Goal: Information Seeking & Learning: Learn about a topic

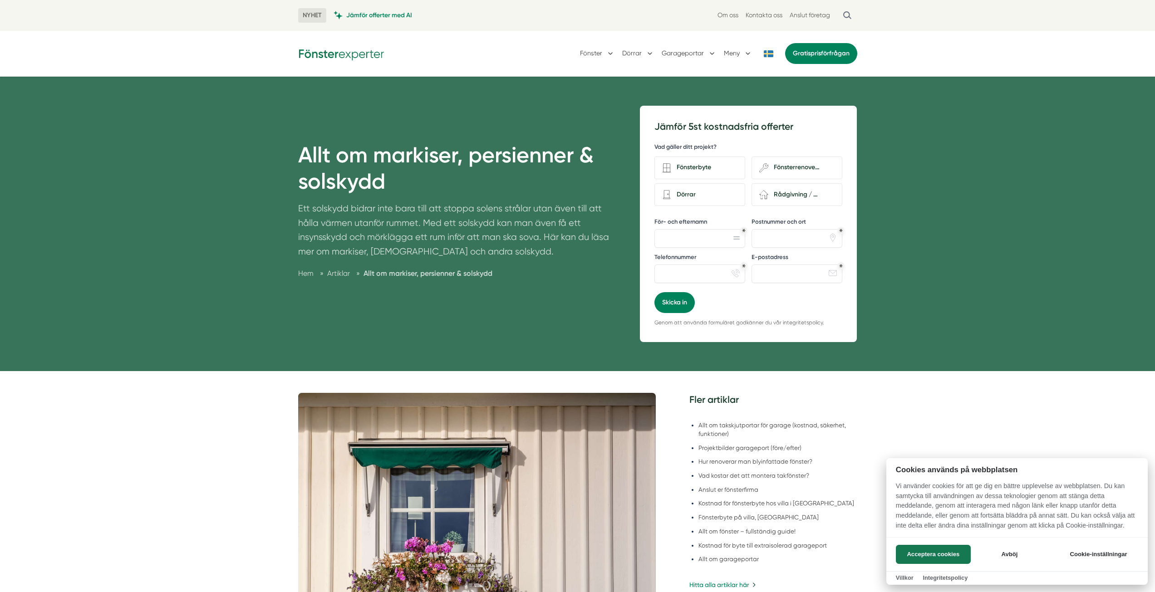
click at [933, 550] on button "Acceptera cookies" at bounding box center [933, 554] width 75 height 19
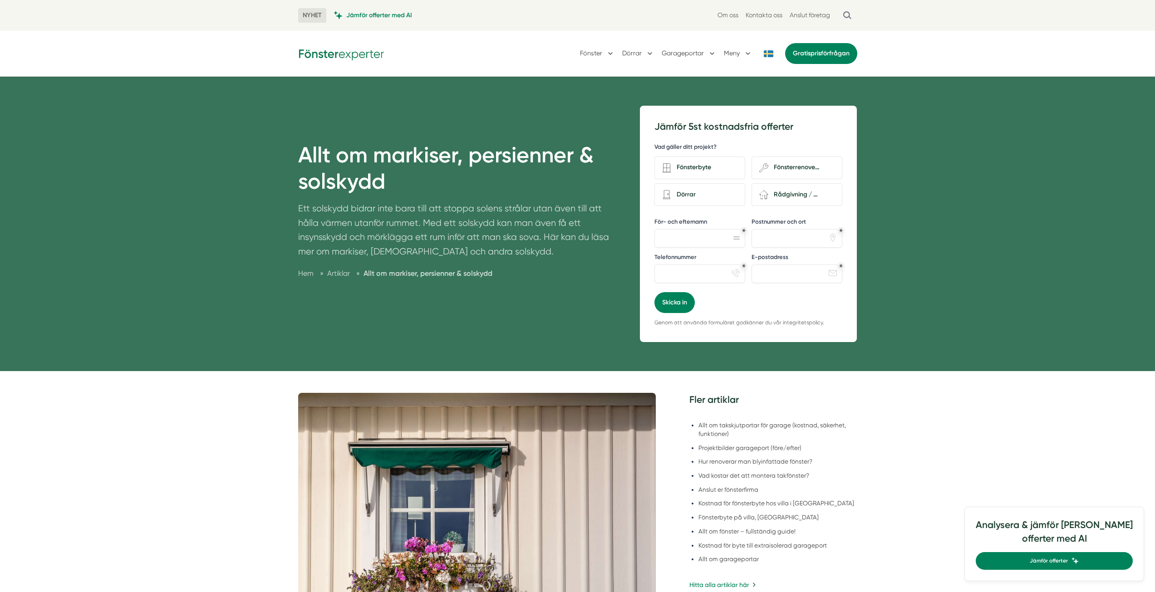
scroll to position [91, 0]
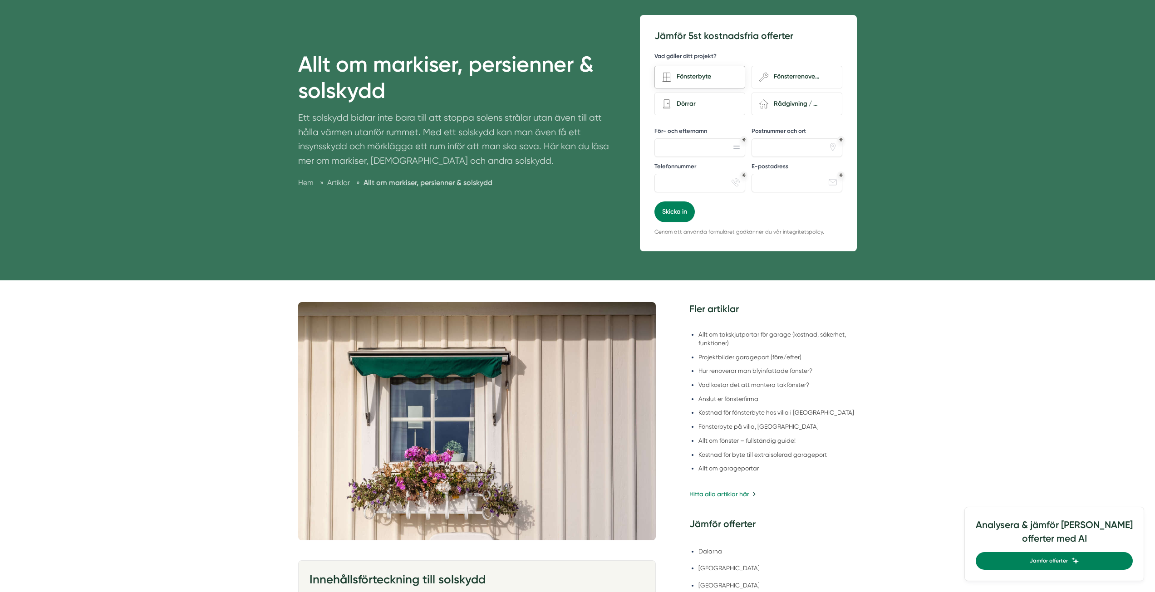
click at [727, 81] on div "Fönsterbyte" at bounding box center [704, 77] width 66 height 12
click at [0, 0] on input "Fönsterbyte" at bounding box center [0, 0] width 0 height 0
click at [794, 104] on div "Rådgivning / Annat" at bounding box center [801, 104] width 66 height 12
click at [0, 0] on input "renovation-2 Rådgivning / Annat" at bounding box center [0, 0] width 0 height 0
drag, startPoint x: 717, startPoint y: 145, endPoint x: 709, endPoint y: 120, distance: 26.4
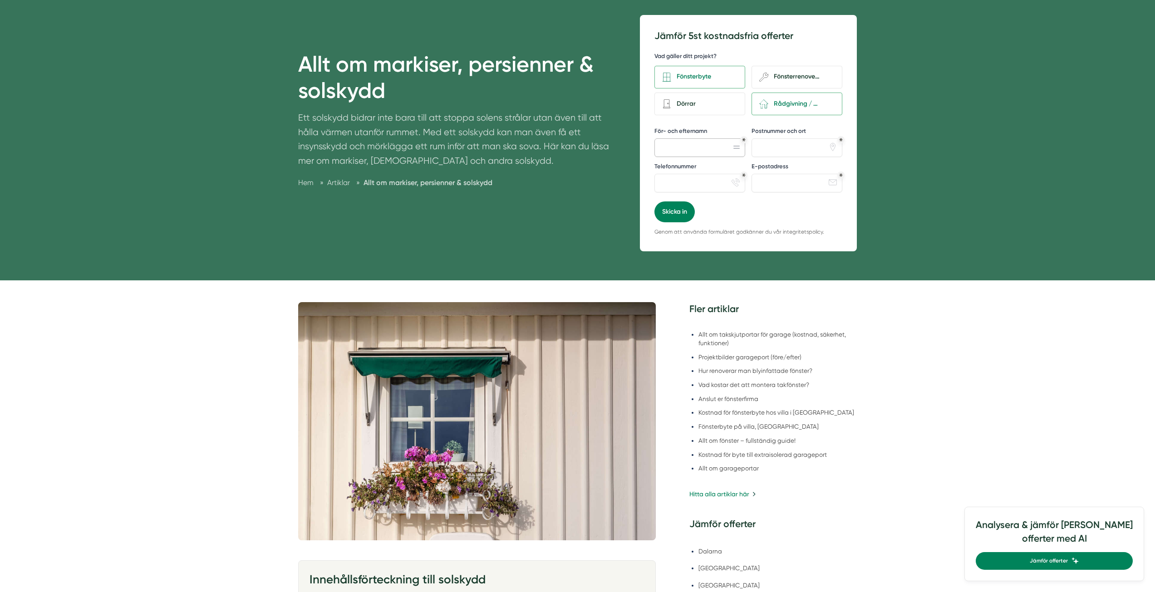
click at [717, 144] on input "För- och efternamn" at bounding box center [699, 147] width 91 height 18
drag, startPoint x: 706, startPoint y: 105, endPoint x: 761, endPoint y: 86, distance: 57.5
click at [707, 103] on div "Dörrar" at bounding box center [704, 104] width 66 height 12
click at [0, 0] on input "Dörrar" at bounding box center [0, 0] width 0 height 0
click at [780, 82] on div "Fönsterrenovering" at bounding box center [801, 77] width 66 height 12
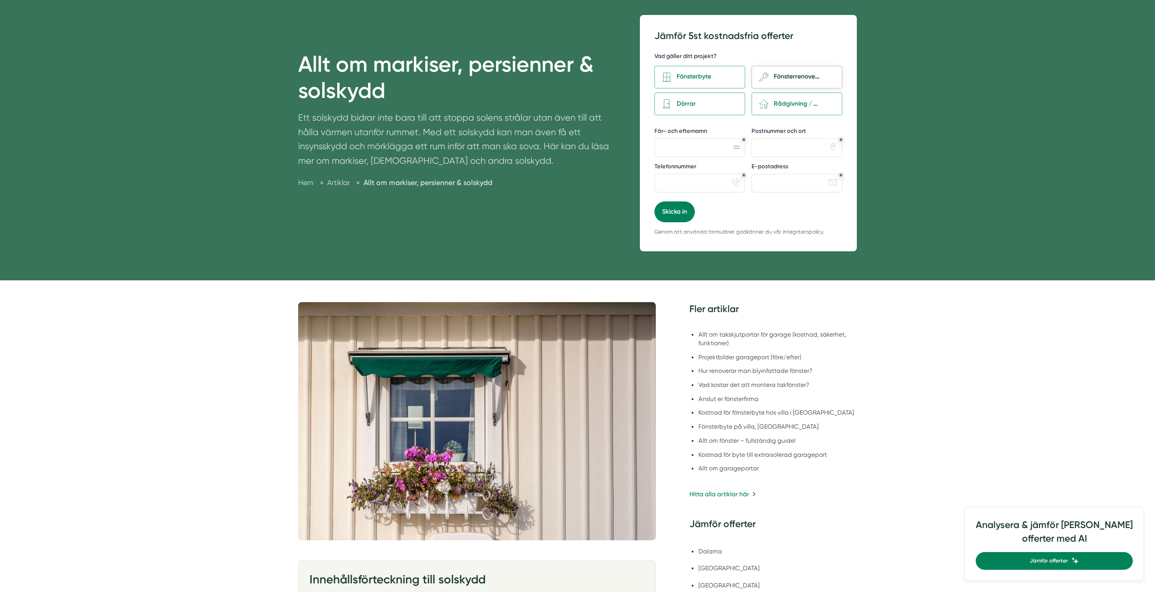
click at [0, 0] on input "wench Fönsterrenovering" at bounding box center [0, 0] width 0 height 0
click at [732, 76] on div "Fönsterbyte" at bounding box center [704, 77] width 66 height 12
click at [0, 0] on input "Fönsterbyte" at bounding box center [0, 0] width 0 height 0
click at [800, 103] on div "Rådgivning / Annat" at bounding box center [801, 104] width 66 height 12
click at [0, 0] on input "renovation-2 Rådgivning / Annat" at bounding box center [0, 0] width 0 height 0
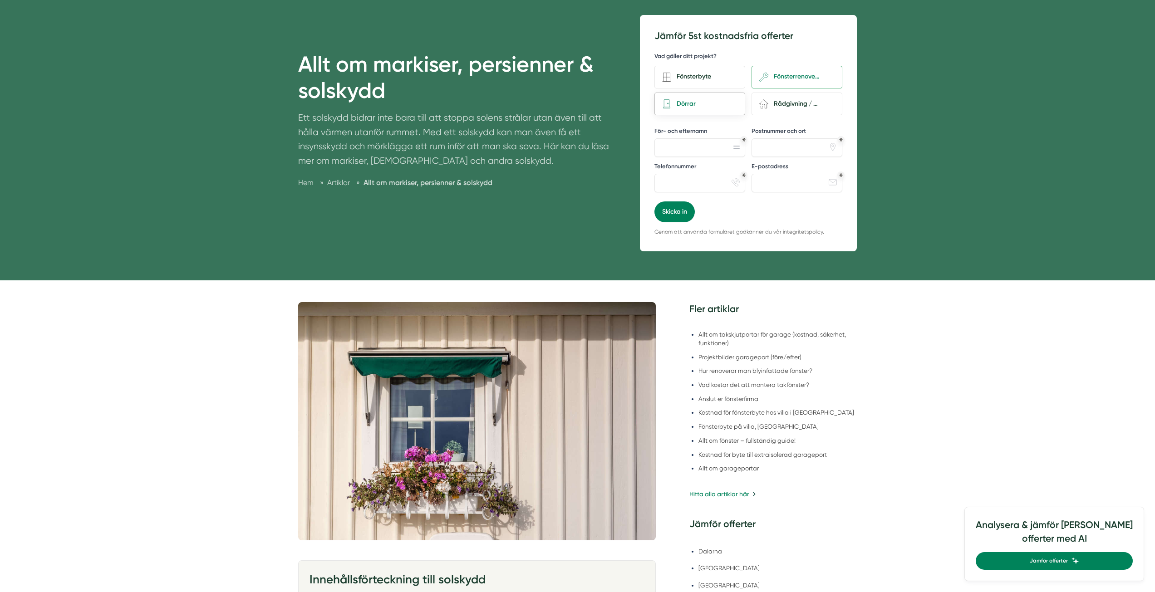
click at [718, 96] on div "Dörrar" at bounding box center [699, 104] width 91 height 23
click at [0, 0] on input "Dörrar" at bounding box center [0, 0] width 0 height 0
click at [775, 71] on div "Fönsterrenovering" at bounding box center [801, 77] width 66 height 12
click at [0, 0] on input "wench Fönsterrenovering" at bounding box center [0, 0] width 0 height 0
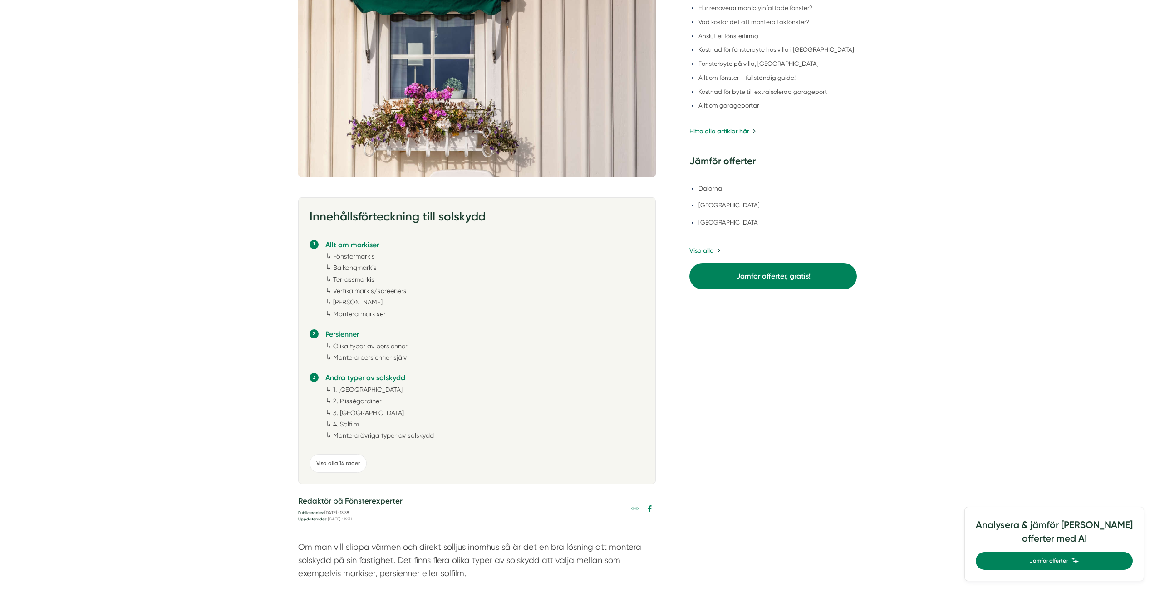
scroll to position [0, 0]
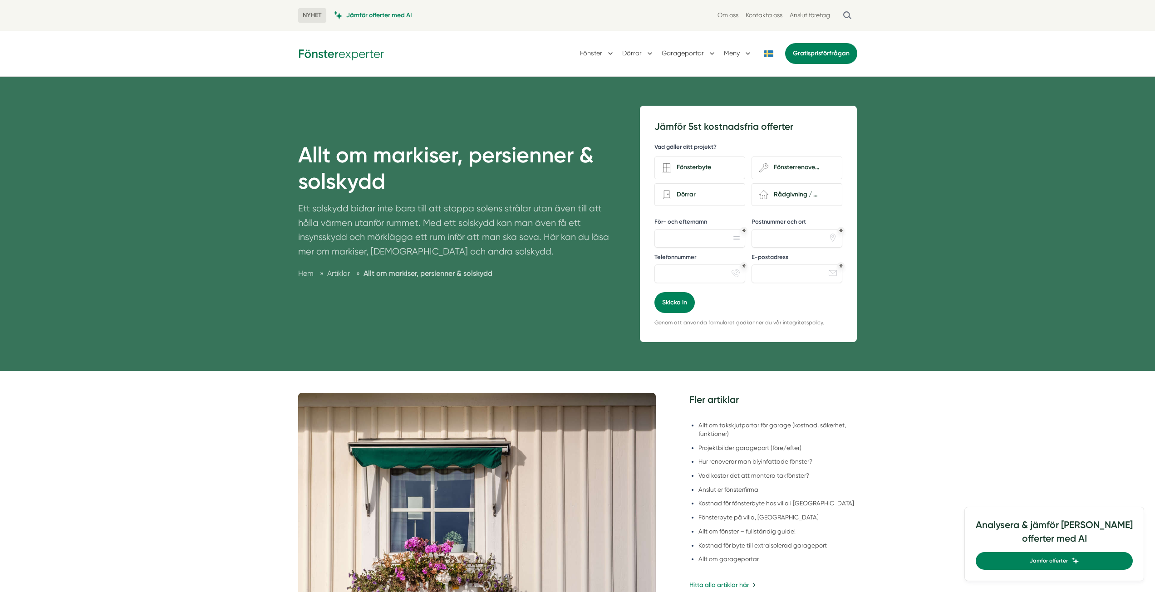
click at [392, 253] on p "Ett solskydd bidrar inte bara till att stoppa solens strålar utan även till att…" at bounding box center [458, 232] width 320 height 62
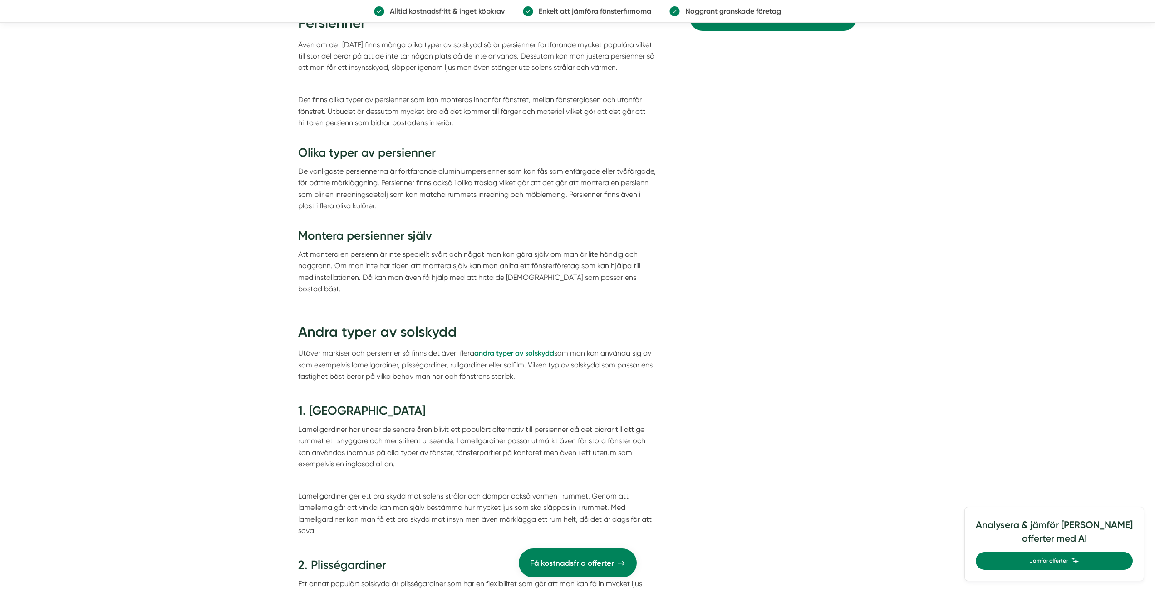
scroll to position [2950, 0]
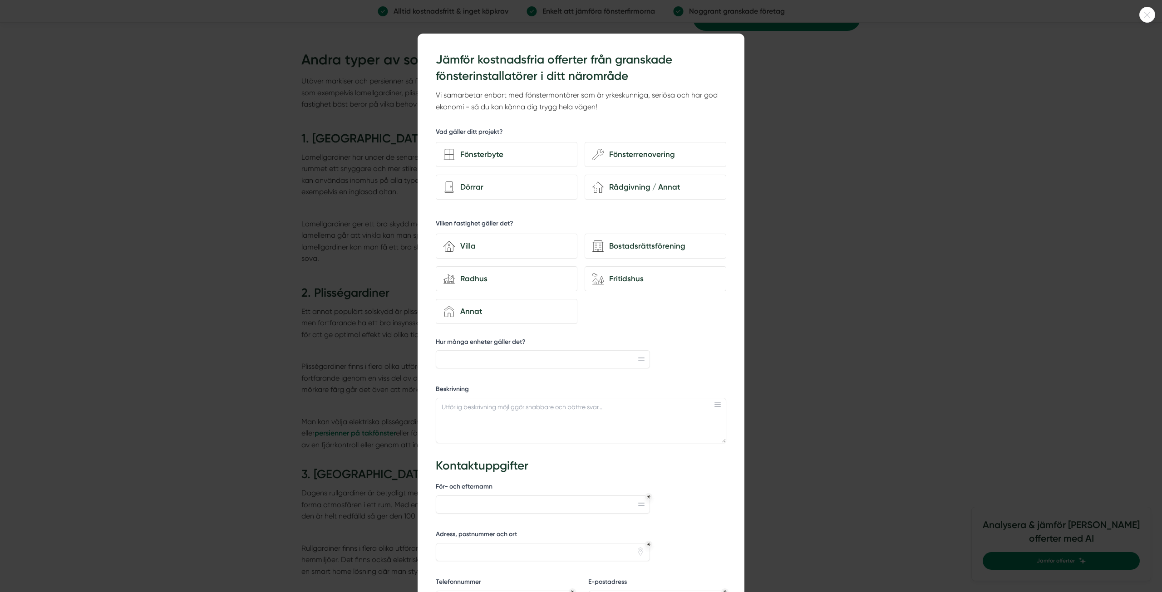
click at [387, 200] on div at bounding box center [581, 296] width 1162 height 592
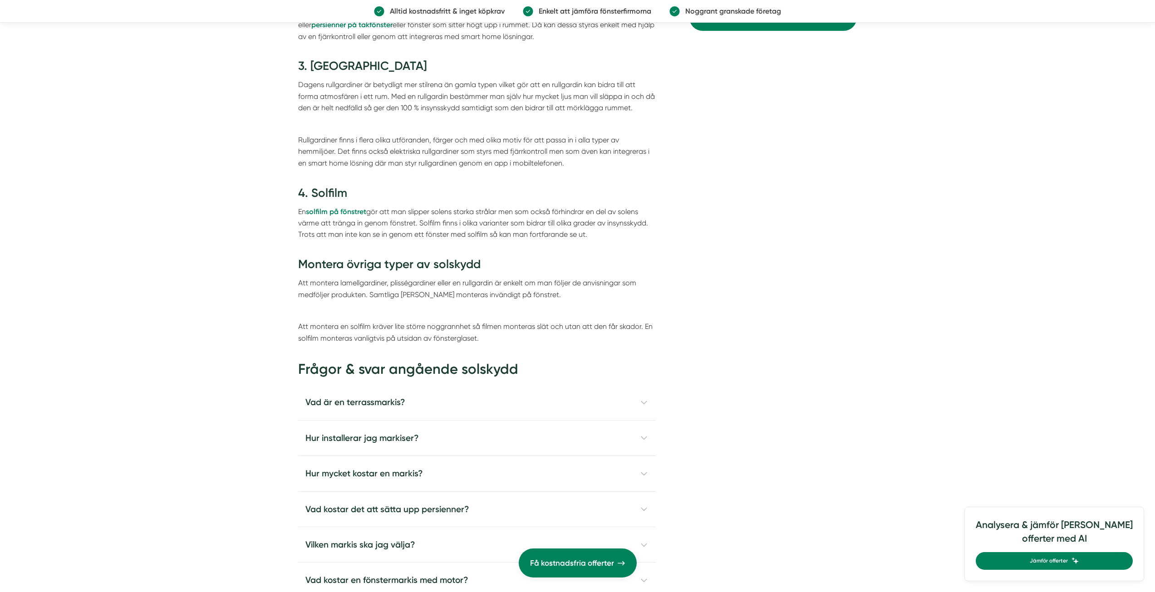
scroll to position [3539, 0]
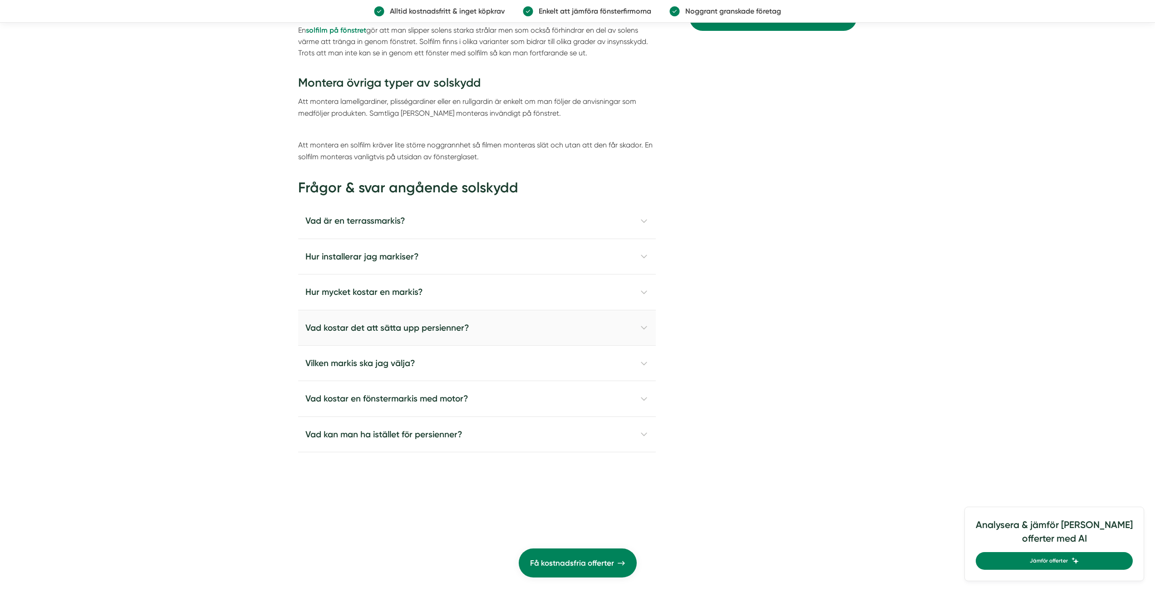
click at [401, 323] on h4 "Vad kostar det att sätta upp persienner?" at bounding box center [477, 327] width 358 height 35
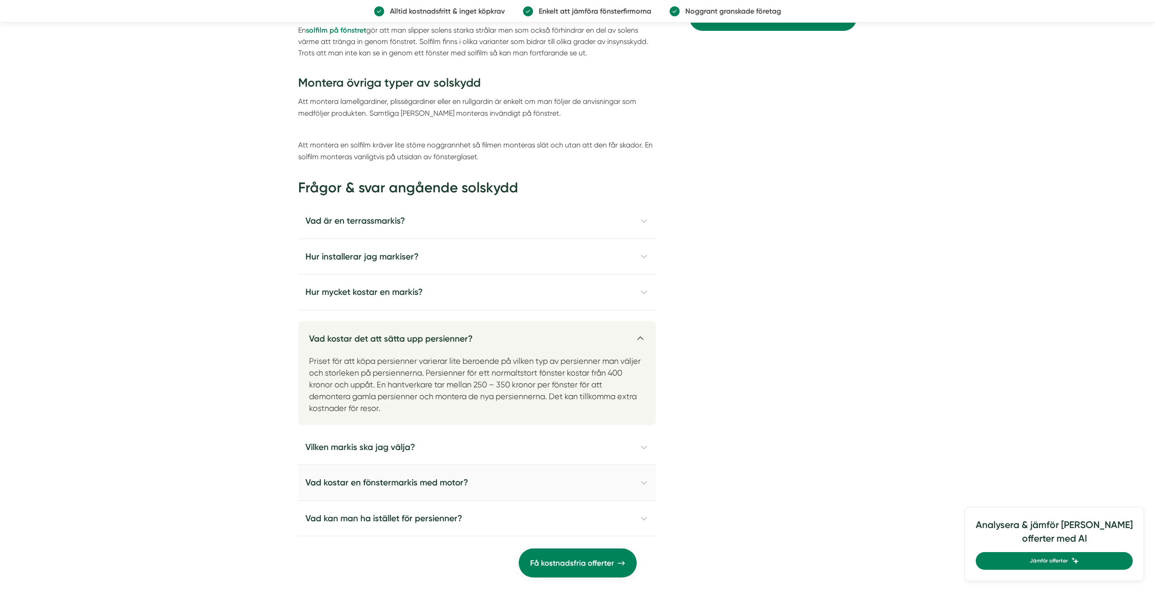
scroll to position [3585, 0]
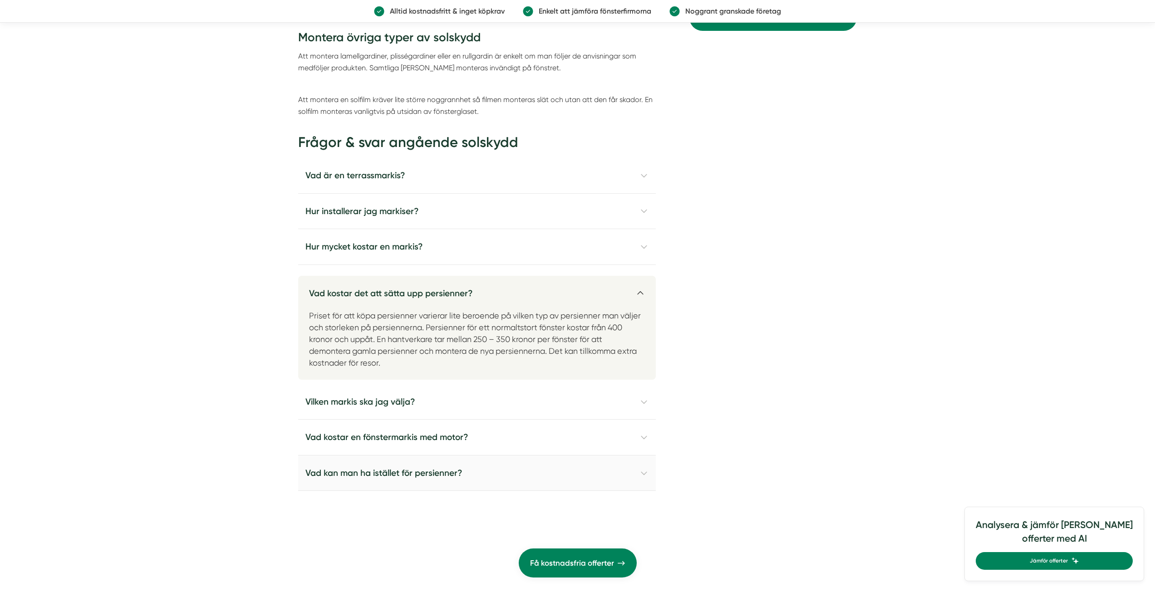
click at [459, 467] on h4 "Vad kan man ha istället för persienner?" at bounding box center [477, 473] width 358 height 35
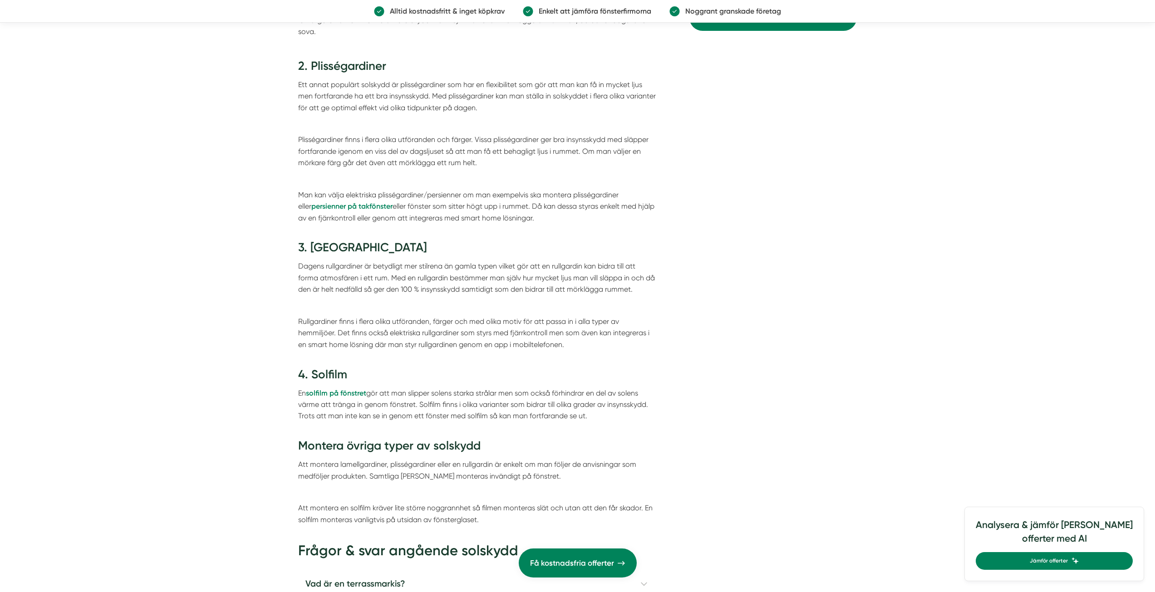
scroll to position [2950, 0]
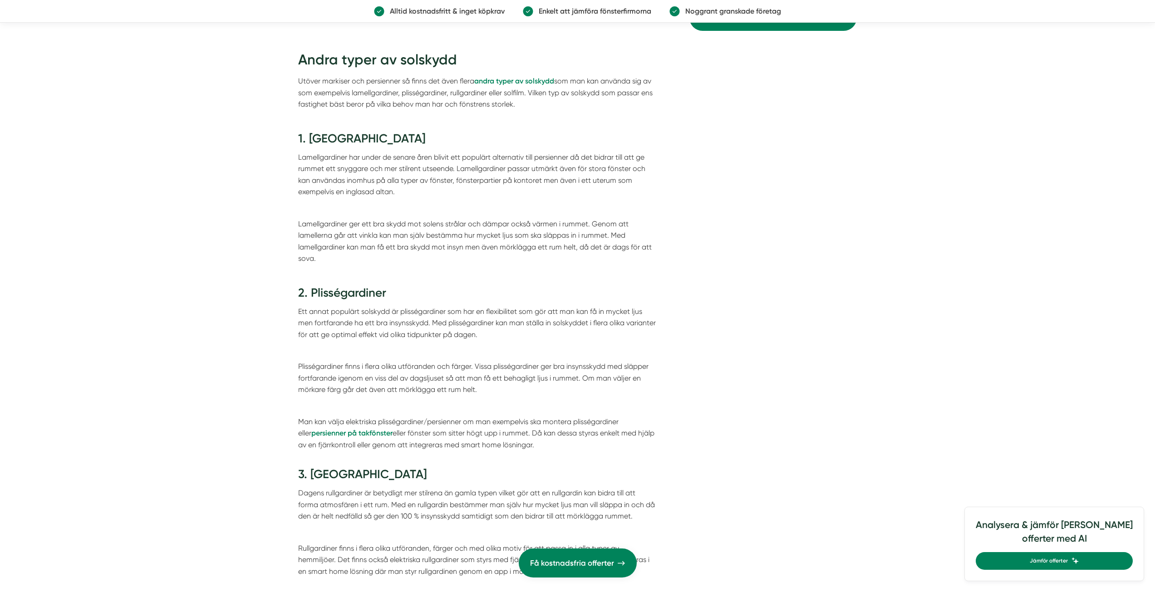
click at [343, 285] on h3 "2. Plisségardiner" at bounding box center [477, 295] width 358 height 21
click at [341, 285] on h3 "2. Plisségardiner" at bounding box center [477, 295] width 358 height 21
copy h3 "Plisségardiner"
